Goal: Task Accomplishment & Management: Manage account settings

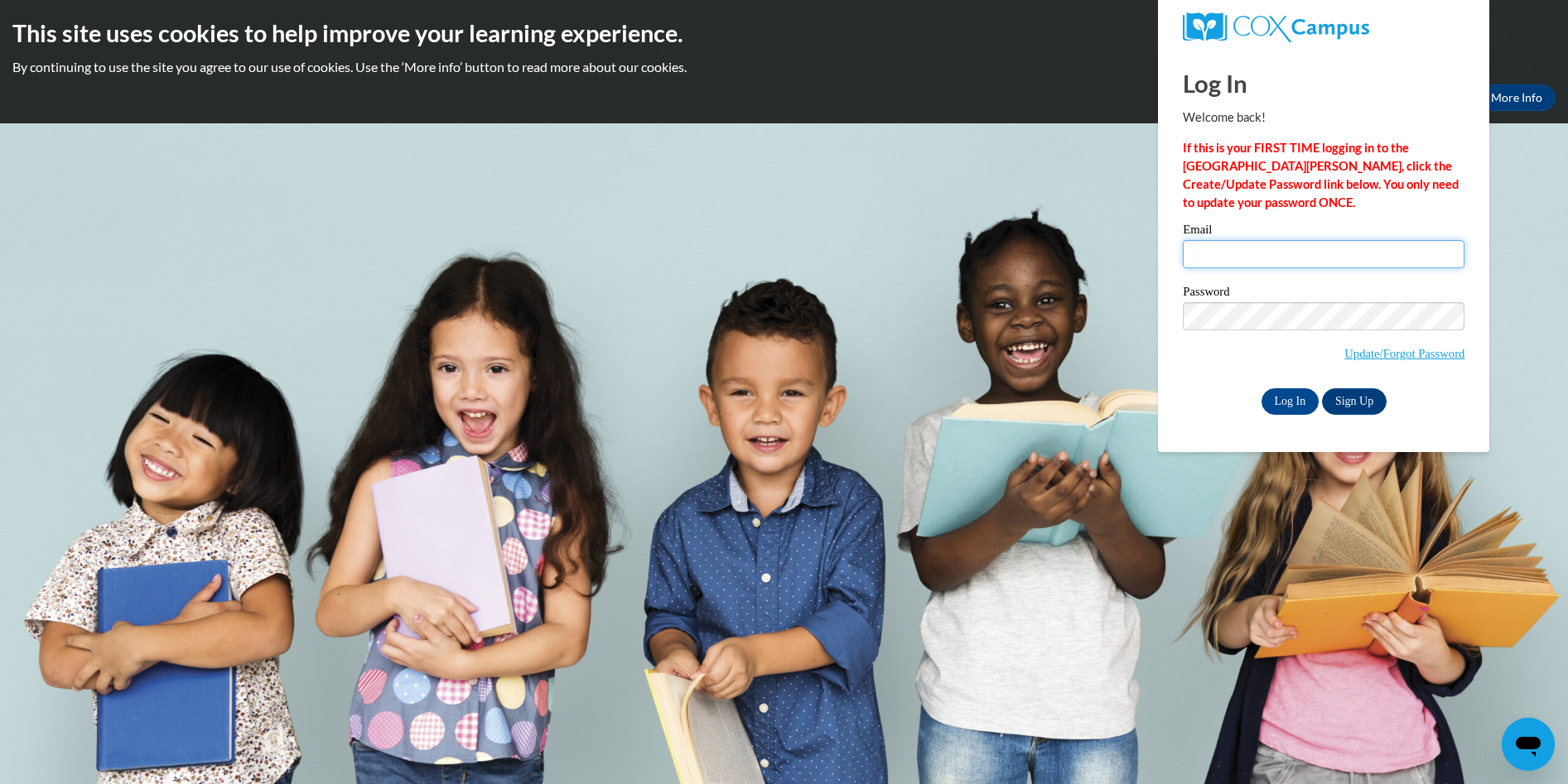
click at [1192, 254] on input "Email" at bounding box center [1323, 254] width 282 height 28
type input "[EMAIL_ADDRESS][DOMAIN_NAME]"
click at [1292, 409] on input "Log In" at bounding box center [1290, 401] width 58 height 27
